Goal: Navigation & Orientation: Find specific page/section

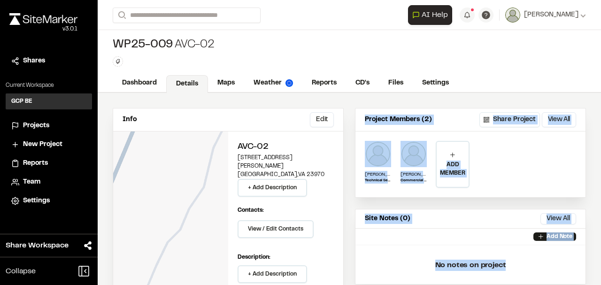
scroll to position [131, 0]
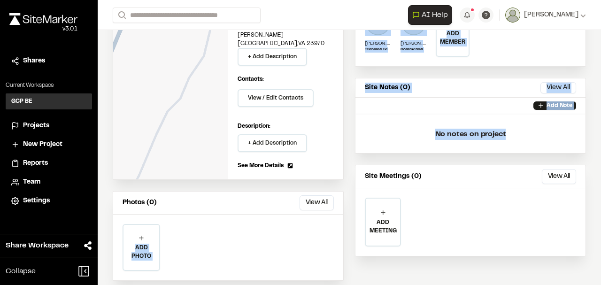
click at [40, 126] on span "Projects" at bounding box center [36, 126] width 26 height 10
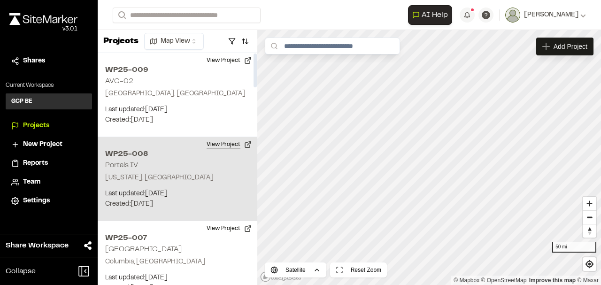
click at [249, 144] on button "View Project" at bounding box center [229, 144] width 56 height 15
